Goal: Task Accomplishment & Management: Manage account settings

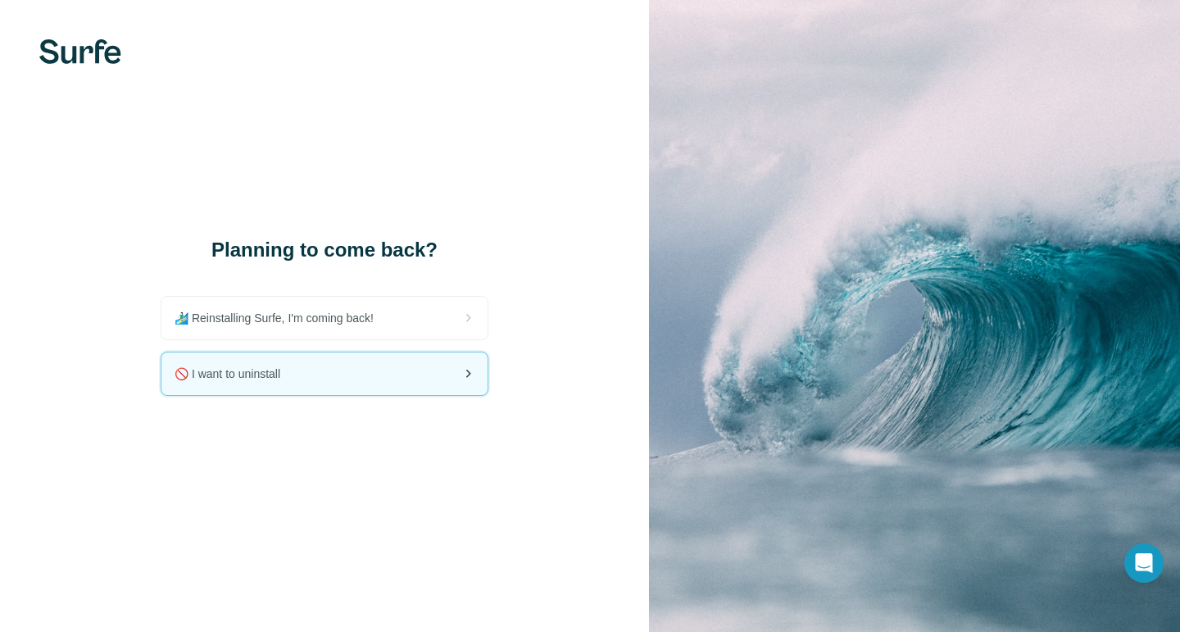
click at [311, 380] on div "🚫 I want to uninstall" at bounding box center [324, 373] width 326 height 43
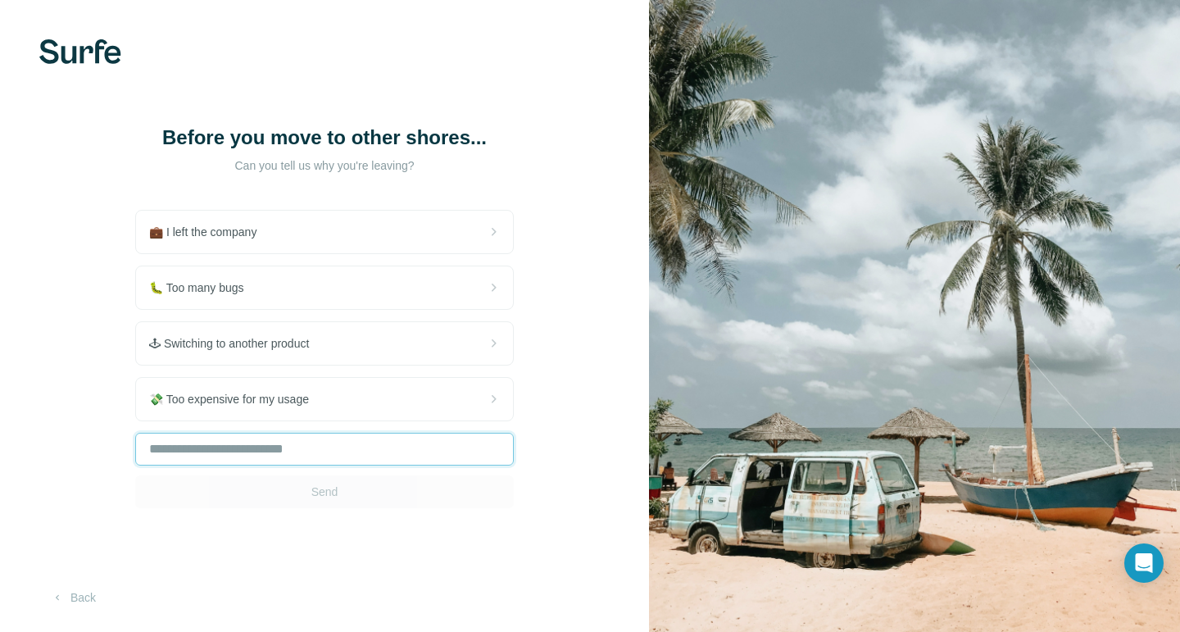
click at [276, 452] on input "text" at bounding box center [324, 449] width 378 height 33
type input "**********"
click at [327, 492] on span "Send" at bounding box center [324, 491] width 27 height 16
